Goal: Task Accomplishment & Management: Manage account settings

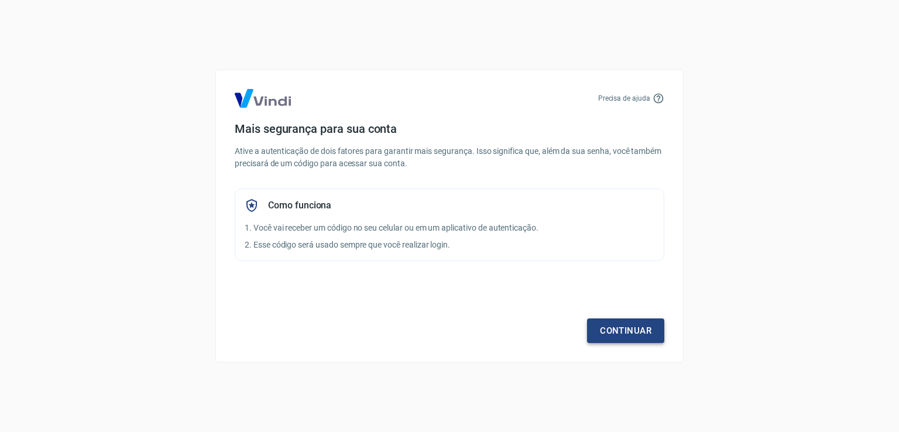
click at [611, 337] on link "Continuar" at bounding box center [625, 330] width 77 height 25
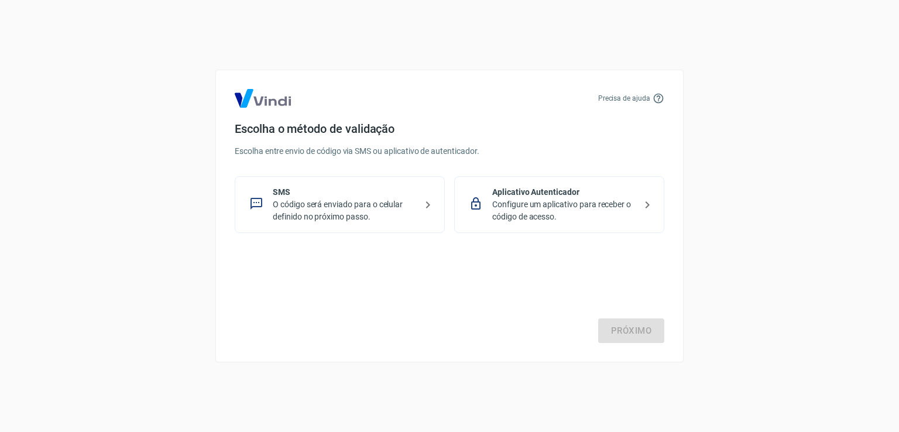
click at [317, 215] on p "O código será enviado para o celular definido no próximo passo." at bounding box center [344, 210] width 143 height 25
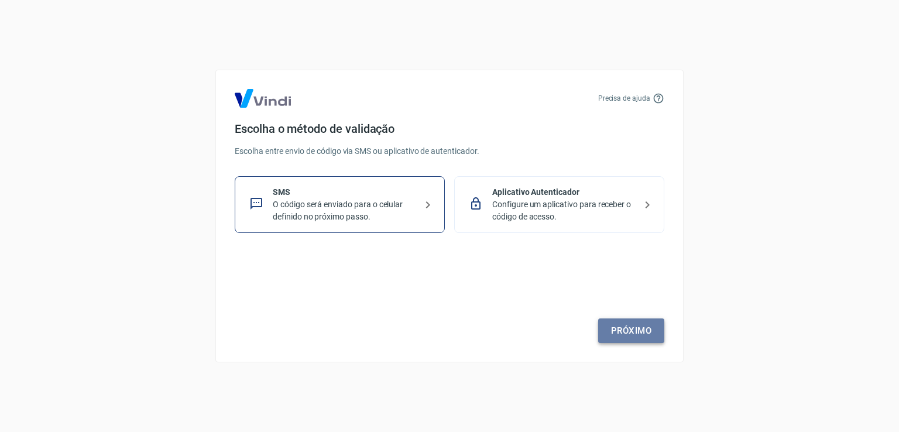
click at [629, 331] on link "Próximo" at bounding box center [631, 330] width 66 height 25
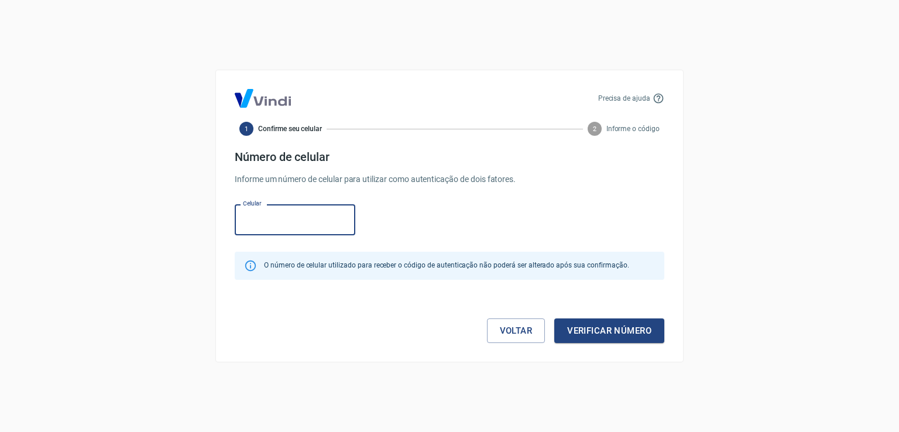
click at [257, 220] on input "Celular" at bounding box center [295, 219] width 121 height 31
type input "[PHONE_NUMBER]"
click at [598, 328] on button "Verificar número" at bounding box center [609, 330] width 110 height 25
